Goal: Navigation & Orientation: Find specific page/section

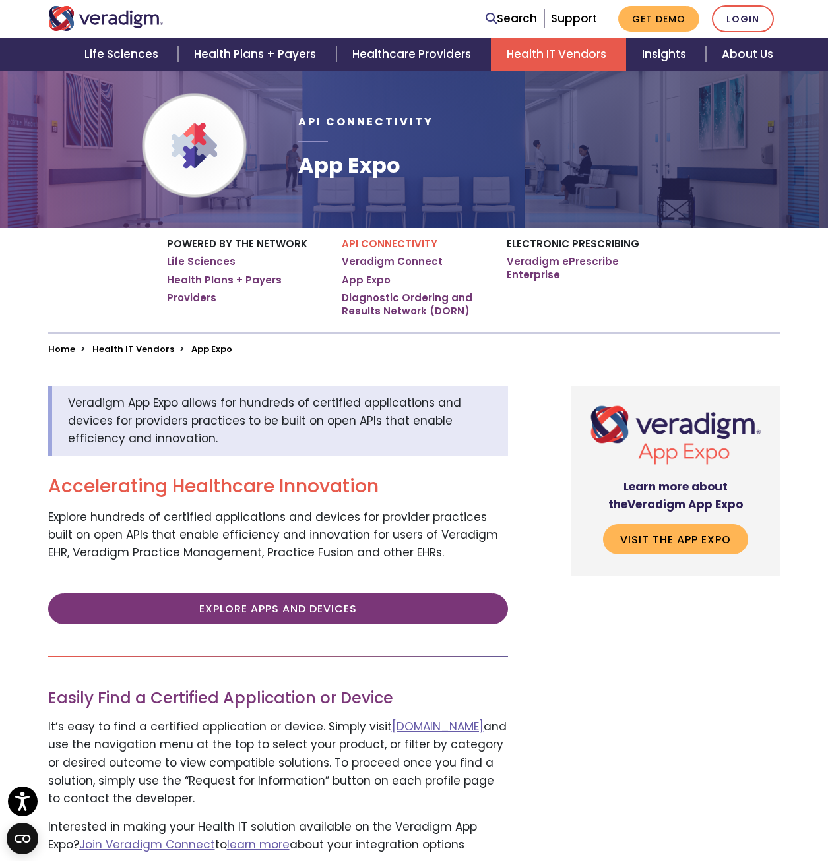
scroll to position [66, 0]
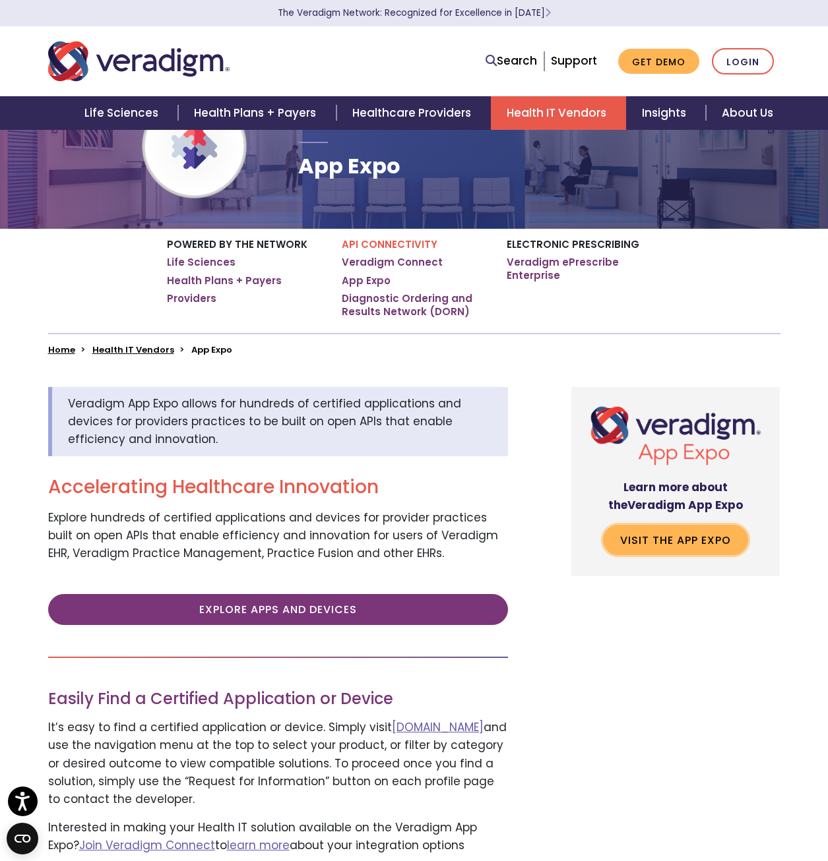
click at [646, 543] on link "Visit the App Expo" at bounding box center [675, 540] width 145 height 30
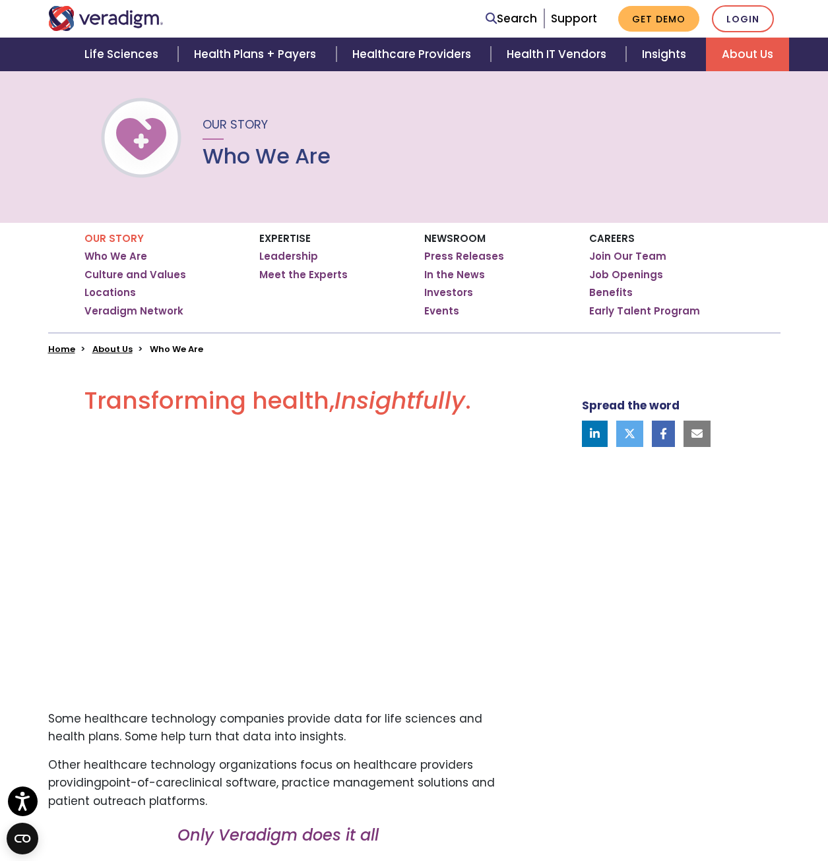
scroll to position [66, 0]
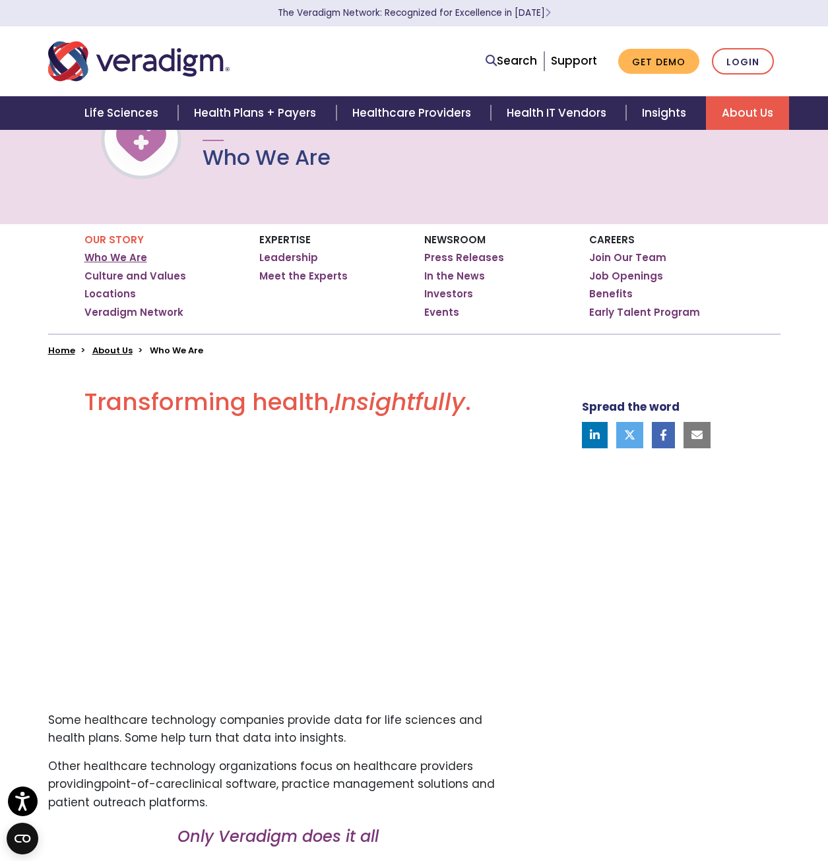
click at [129, 257] on link "Who We Are" at bounding box center [115, 257] width 63 height 13
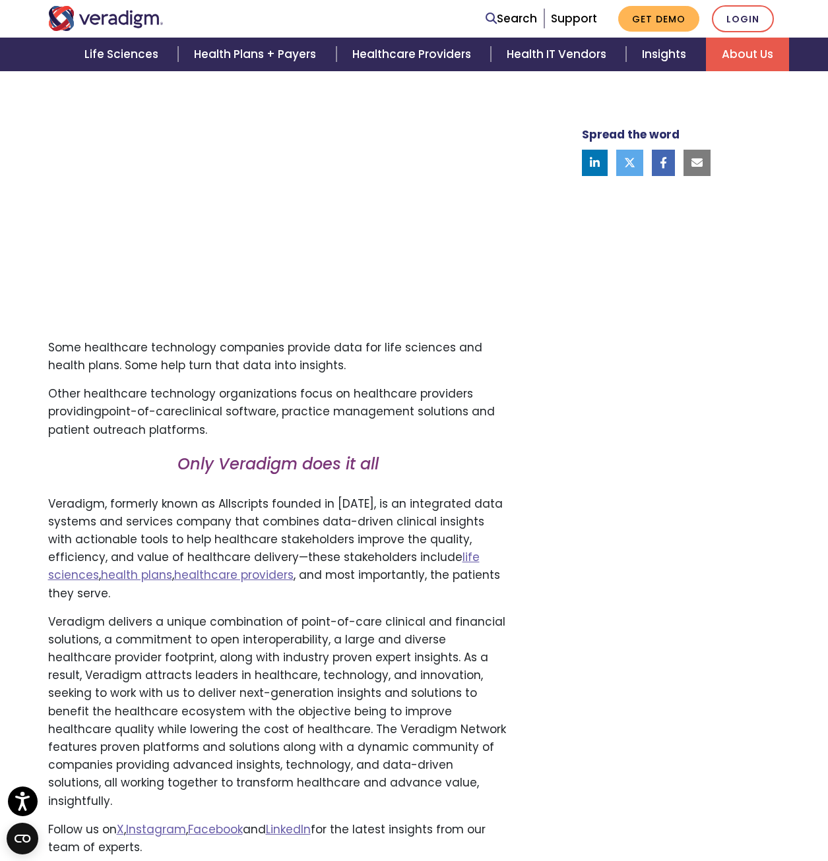
scroll to position [462, 0]
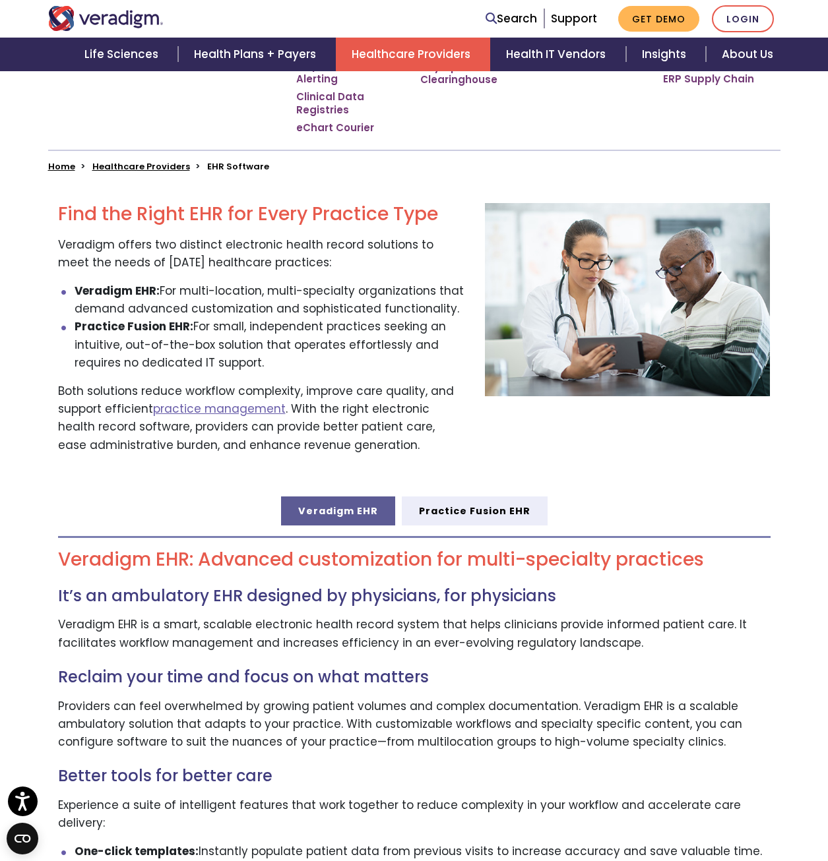
scroll to position [330, 0]
